Goal: Task Accomplishment & Management: Use online tool/utility

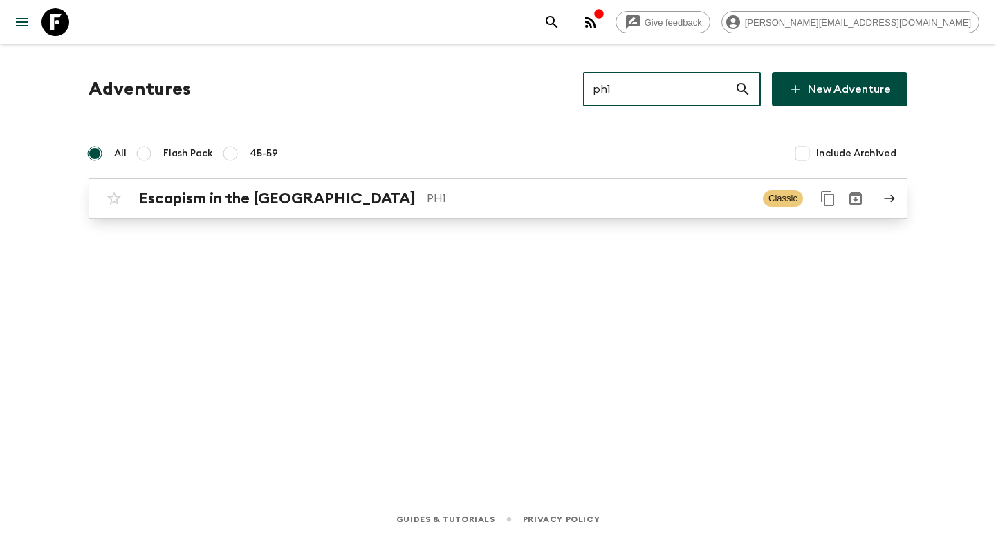
type input "ph1"
click at [427, 205] on p "PH1" at bounding box center [589, 198] width 325 height 17
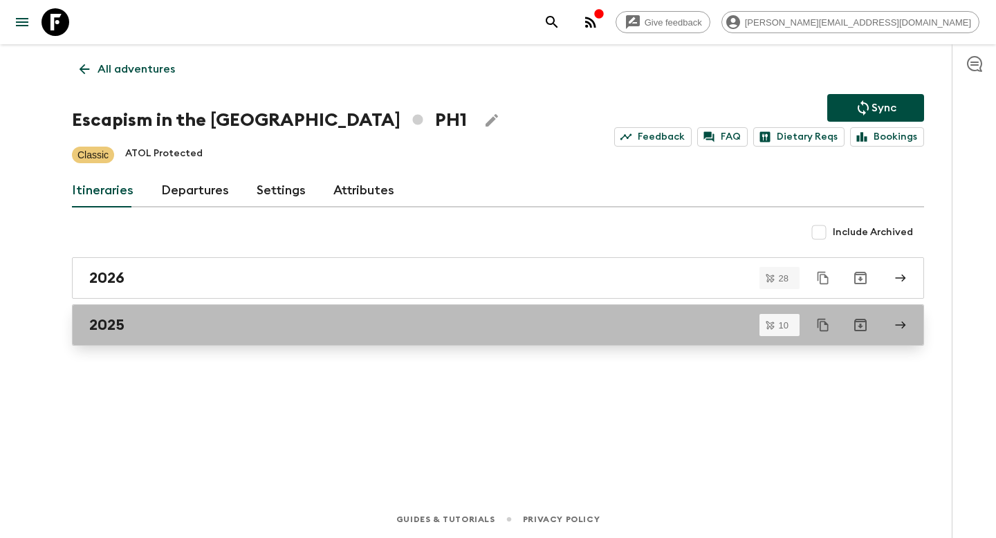
click at [125, 318] on div "2025" at bounding box center [485, 325] width 792 height 18
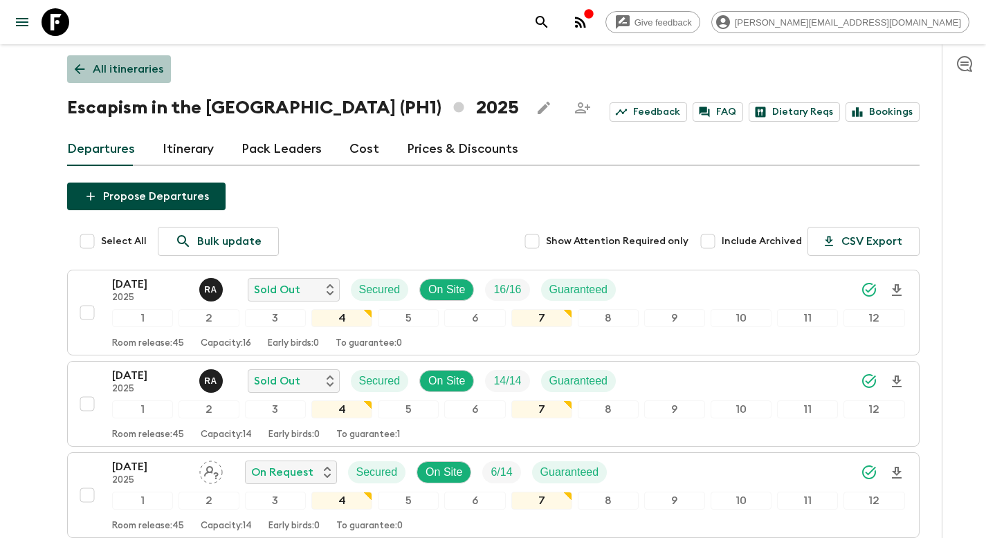
click at [145, 68] on p "All itineraries" at bounding box center [128, 69] width 71 height 17
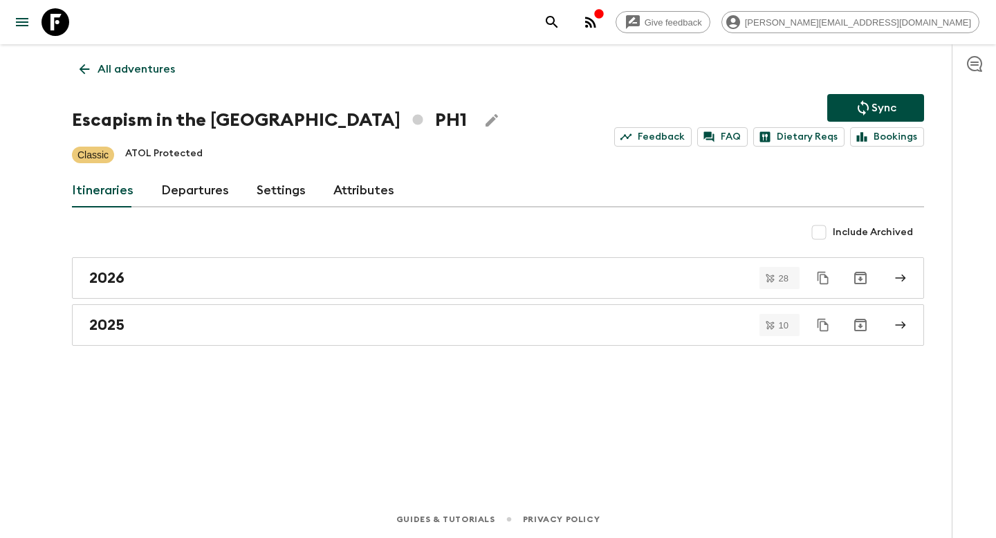
click at [110, 73] on p "All adventures" at bounding box center [136, 69] width 77 height 17
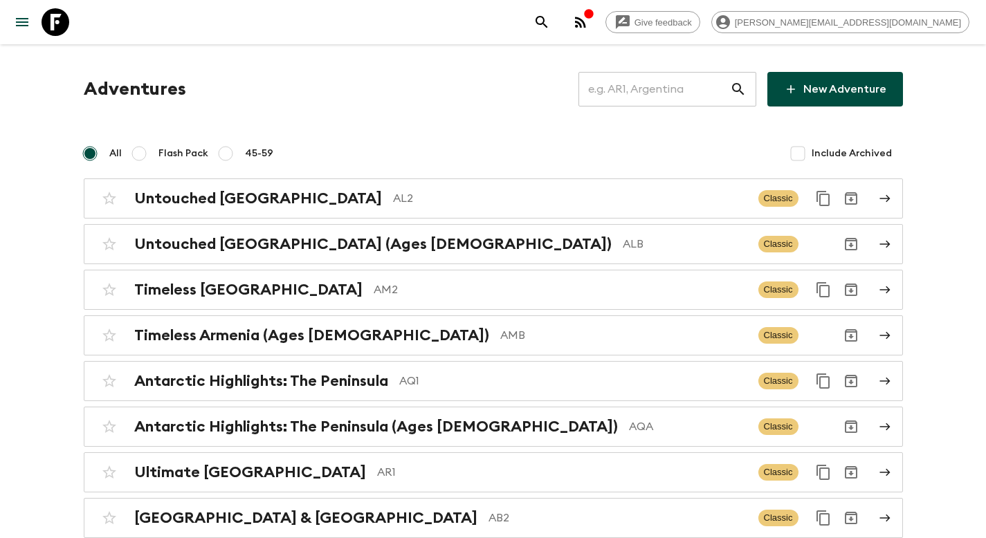
click at [646, 99] on input "text" at bounding box center [654, 89] width 152 height 39
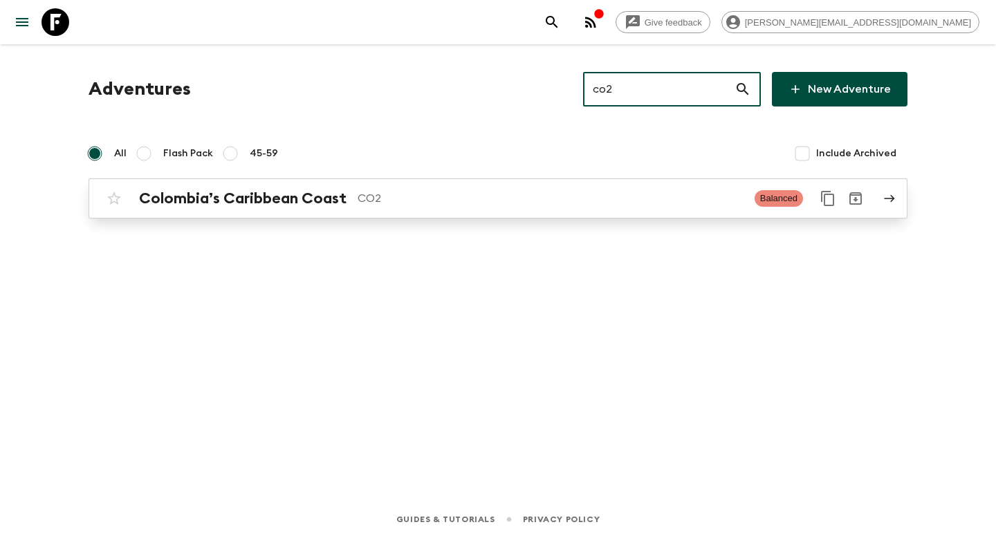
type input "co2"
click at [502, 200] on p "CO2" at bounding box center [551, 198] width 386 height 17
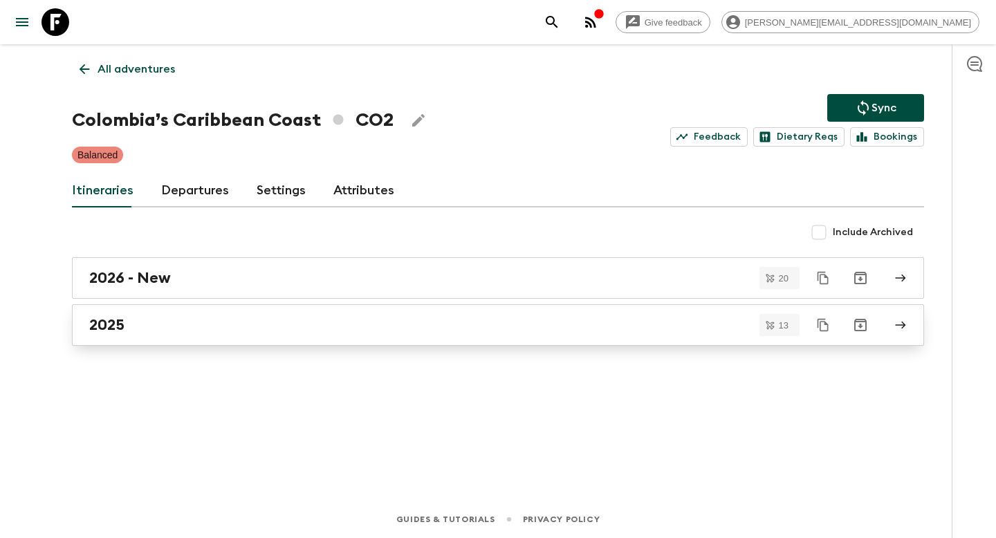
click at [172, 319] on div "2025" at bounding box center [485, 325] width 792 height 18
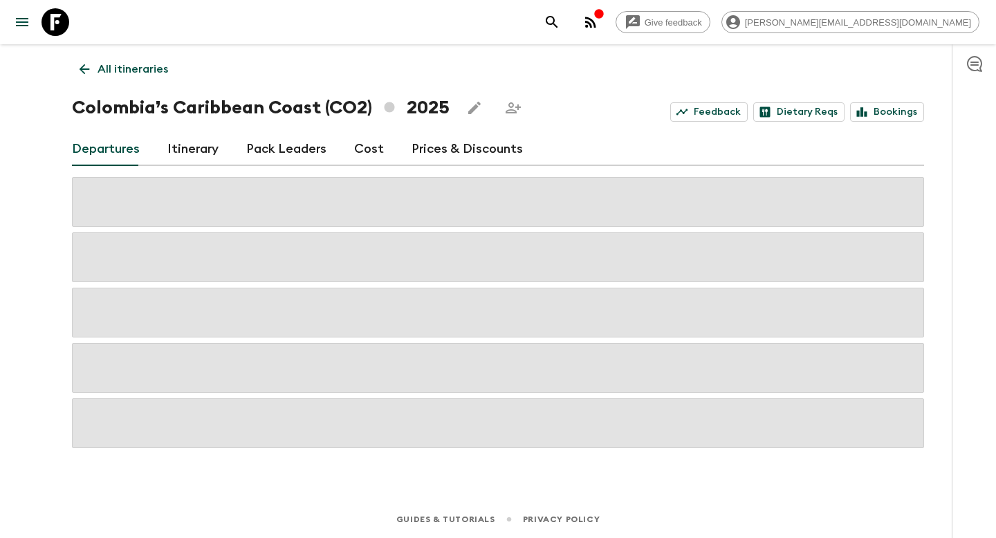
click at [432, 149] on link "Prices & Discounts" at bounding box center [467, 149] width 111 height 33
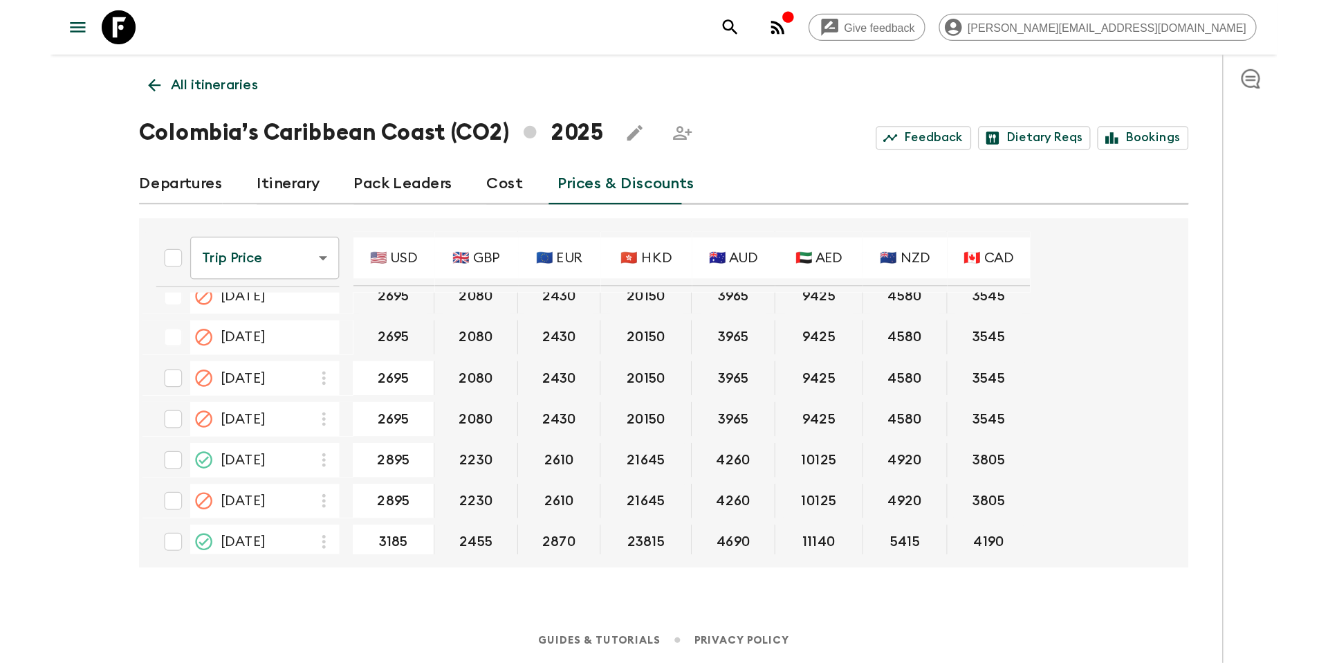
scroll to position [524, 0]
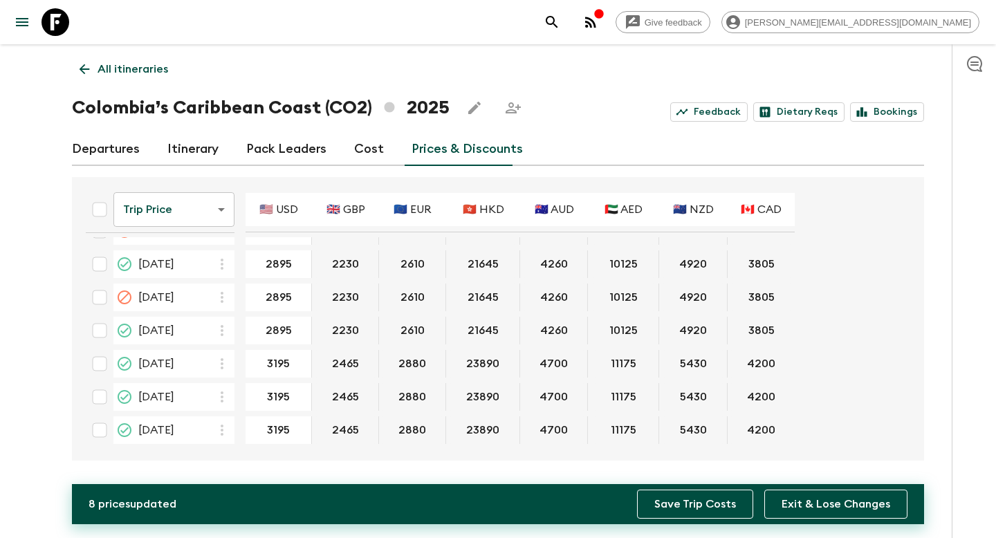
type input "2895"
click at [686, 514] on button "Save Trip Costs" at bounding box center [695, 504] width 116 height 29
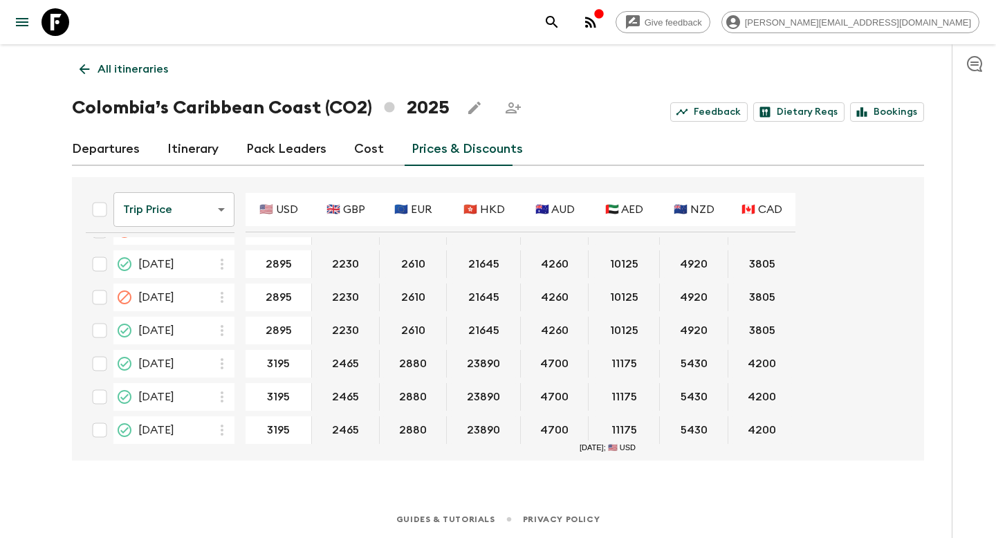
click at [149, 69] on p "All itineraries" at bounding box center [133, 69] width 71 height 17
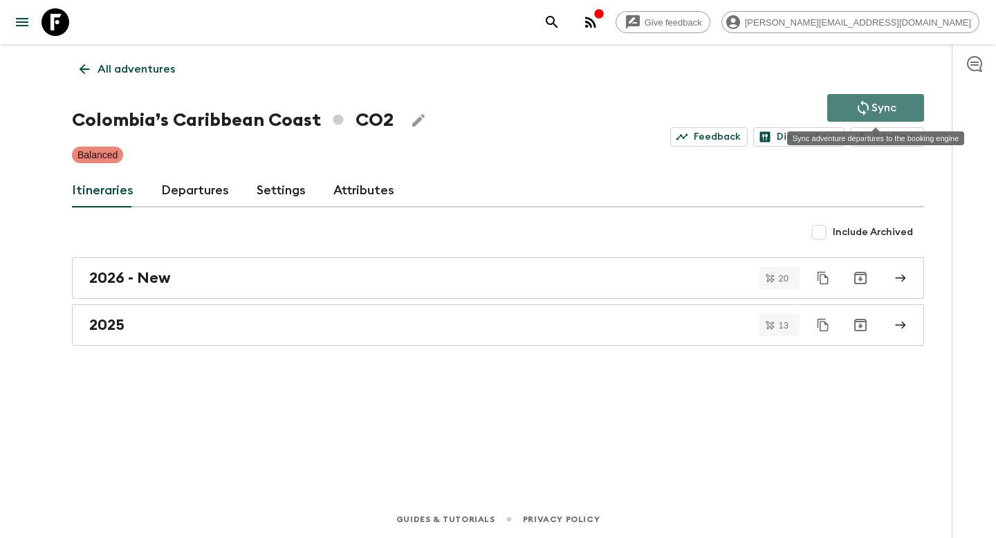
click at [863, 105] on icon "Sync adventure departures to the booking engine" at bounding box center [863, 108] width 17 height 17
